Goal: Information Seeking & Learning: Check status

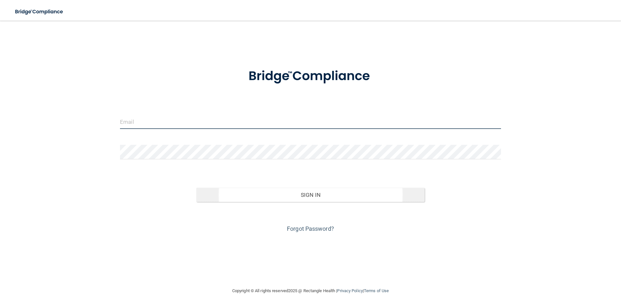
type input "[PERSON_NAME][EMAIL_ADDRESS][PERSON_NAME][DOMAIN_NAME]"
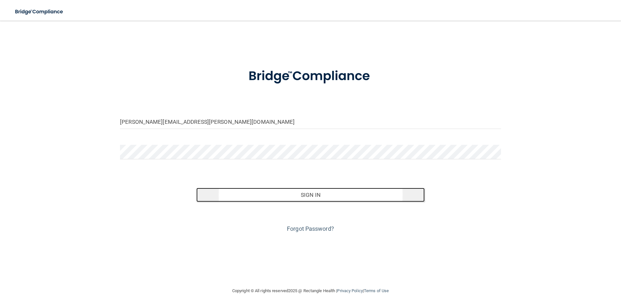
click at [312, 198] on button "Sign In" at bounding box center [310, 195] width 229 height 14
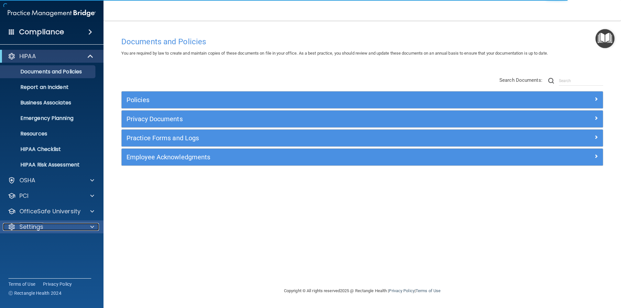
click at [35, 229] on p "Settings" at bounding box center [31, 227] width 24 height 8
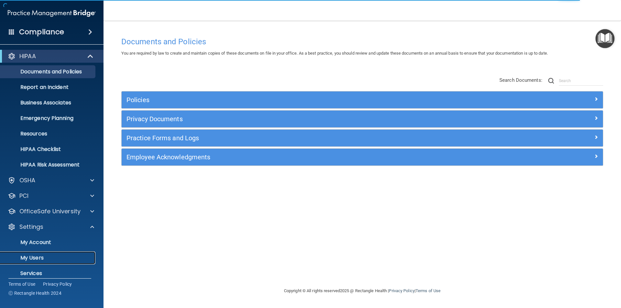
click at [32, 261] on p "My Users" at bounding box center [48, 258] width 88 height 6
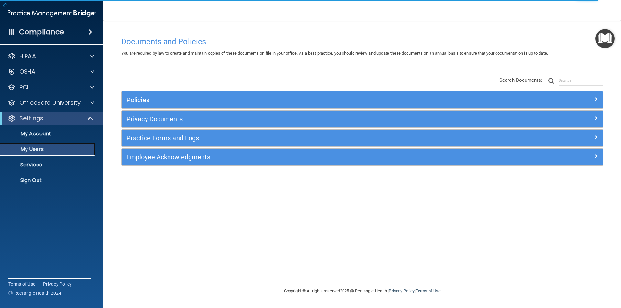
select select "20"
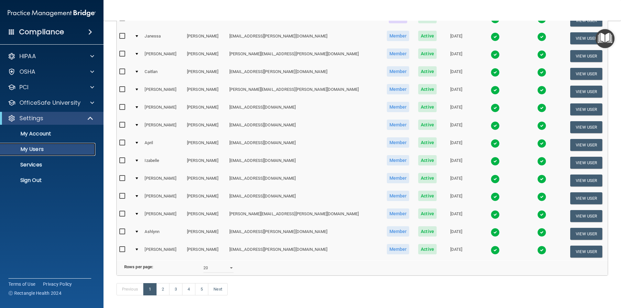
scroll to position [227, 0]
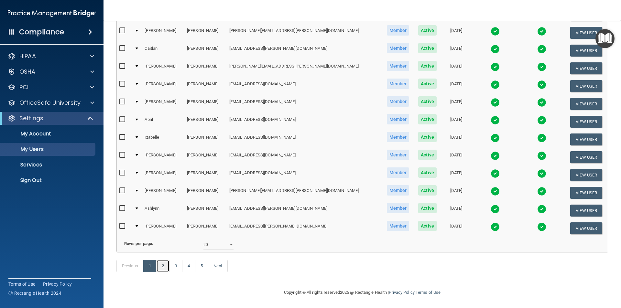
click at [161, 266] on link "2" at bounding box center [162, 266] width 13 height 12
select select "20"
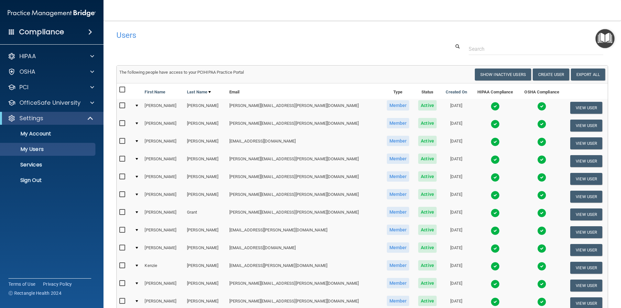
click at [491, 194] on img at bounding box center [495, 195] width 9 height 9
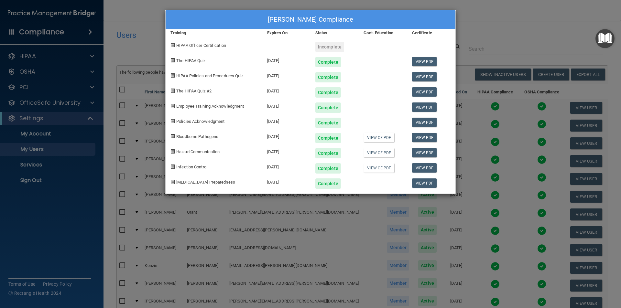
click at [496, 34] on div "[PERSON_NAME] Compliance Training Expires On Status Cont. Education Certificate…" at bounding box center [310, 154] width 621 height 308
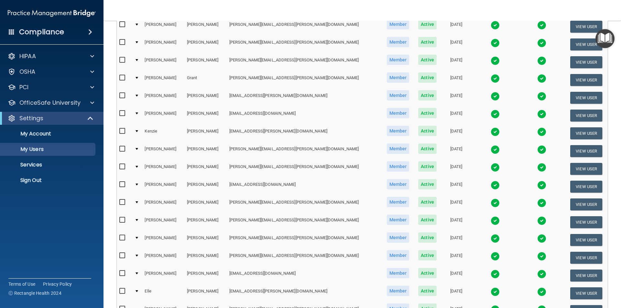
scroll to position [226, 0]
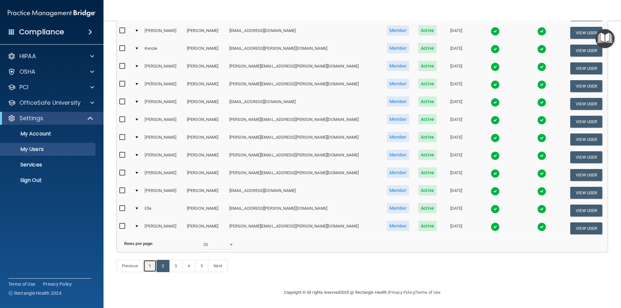
click at [153, 266] on link "1" at bounding box center [149, 266] width 13 height 12
select select "20"
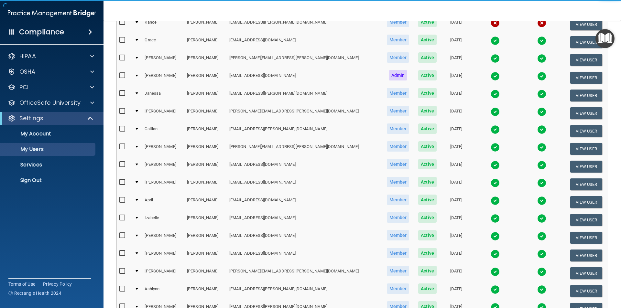
scroll to position [226, 0]
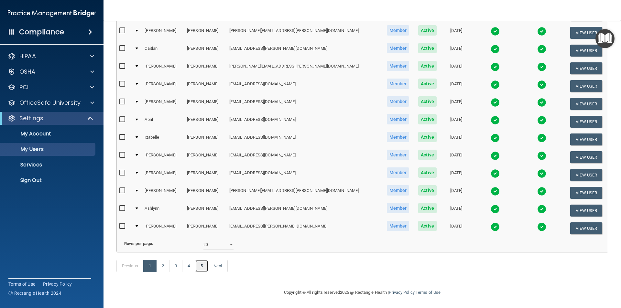
click at [205, 269] on link "5" at bounding box center [201, 266] width 13 height 12
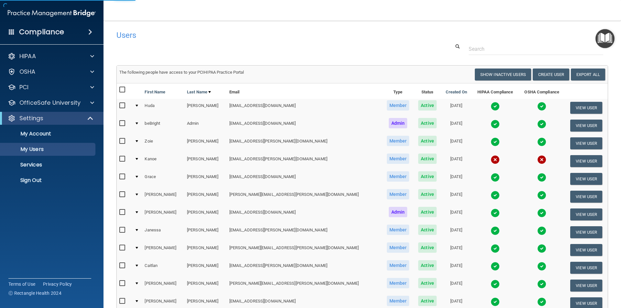
select select "20"
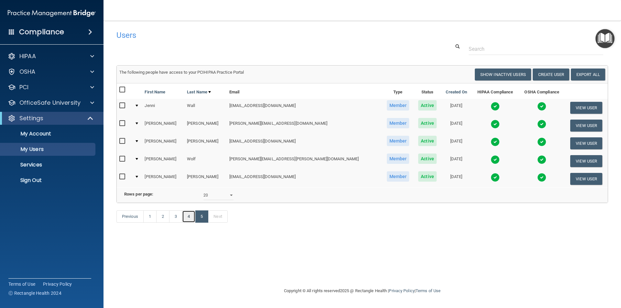
click at [188, 223] on link "4" at bounding box center [188, 217] width 13 height 12
select select "20"
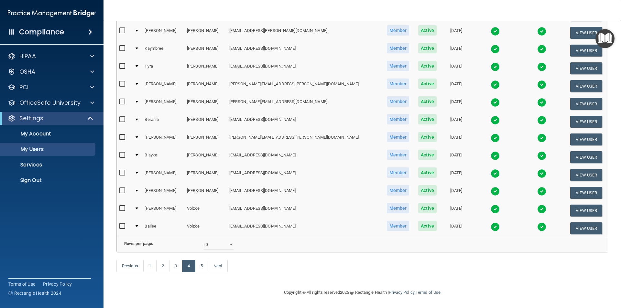
scroll to position [226, 0]
click at [491, 205] on img at bounding box center [495, 209] width 9 height 9
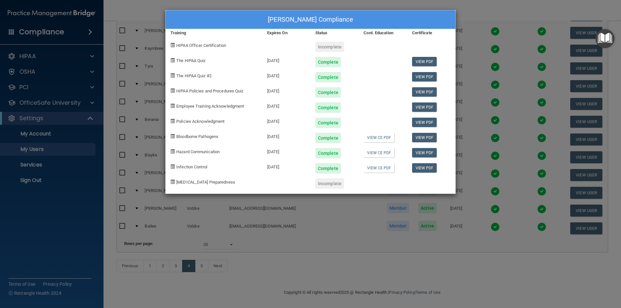
click at [458, 8] on div "[PERSON_NAME] Compliance Training Expires On Status Cont. Education Certificate…" at bounding box center [310, 154] width 621 height 308
